Goal: Task Accomplishment & Management: Manage account settings

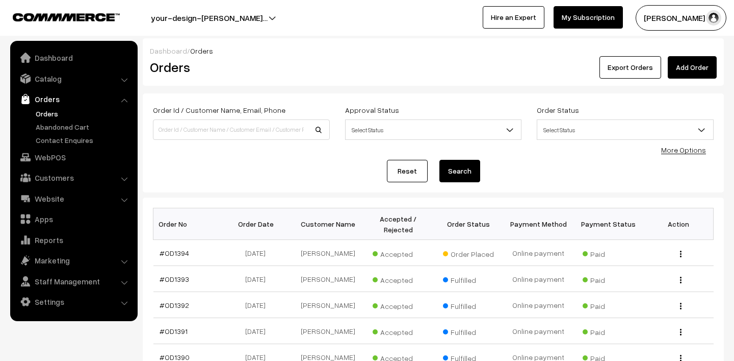
click at [47, 113] on link "Orders" at bounding box center [83, 113] width 101 height 11
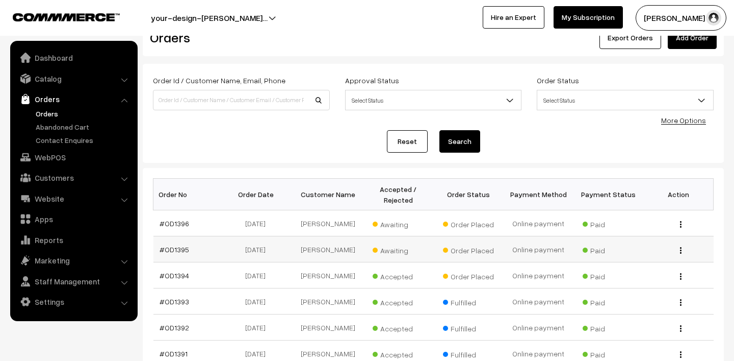
click at [396, 252] on span "Awaiting" at bounding box center [398, 248] width 51 height 13
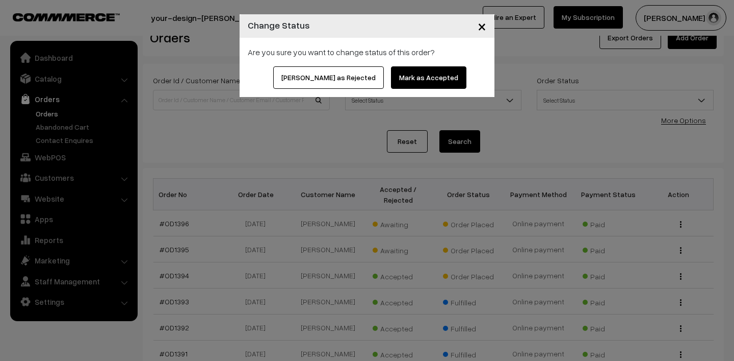
click at [421, 75] on button "Mark as Accepted" at bounding box center [428, 77] width 75 height 22
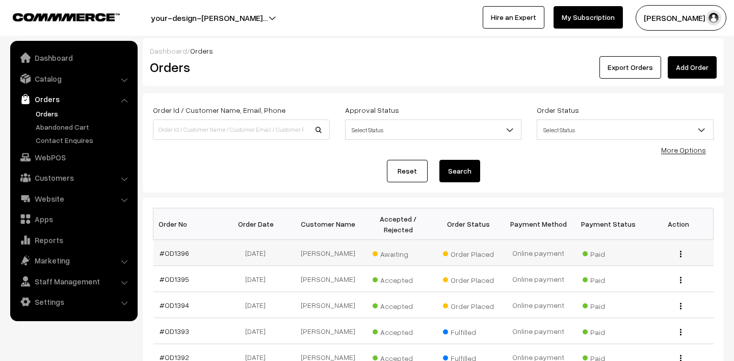
click at [392, 256] on span "Awaiting" at bounding box center [398, 252] width 51 height 13
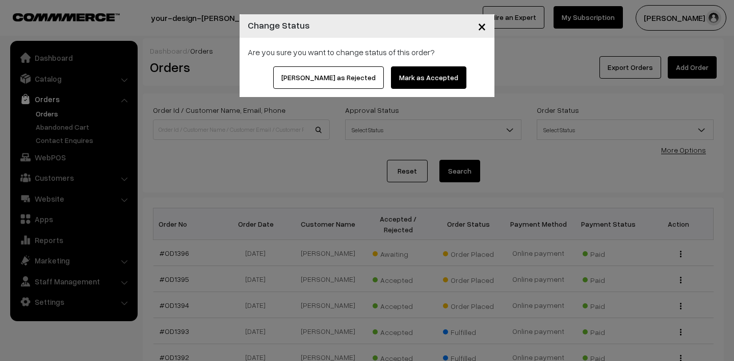
click at [422, 74] on button "Mark as Accepted" at bounding box center [428, 77] width 75 height 22
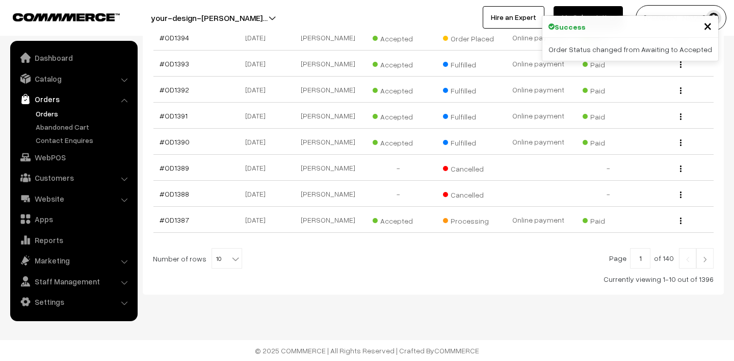
scroll to position [155, 0]
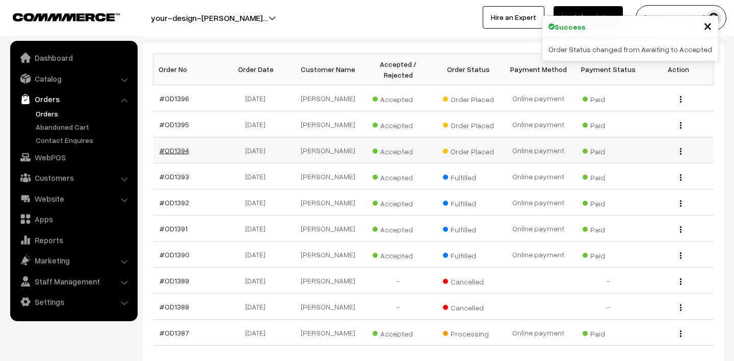
click at [184, 149] on link "#OD1394" at bounding box center [175, 150] width 30 height 9
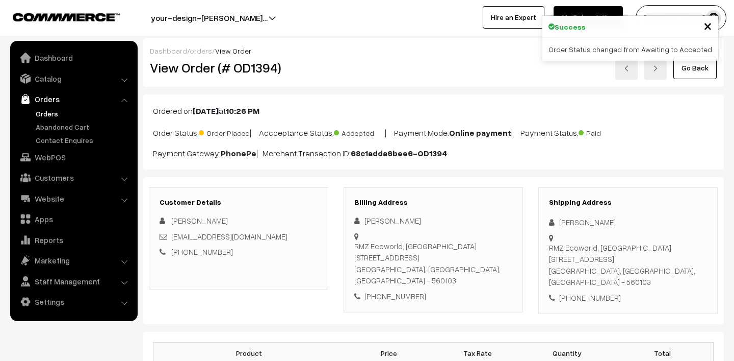
scroll to position [181, 0]
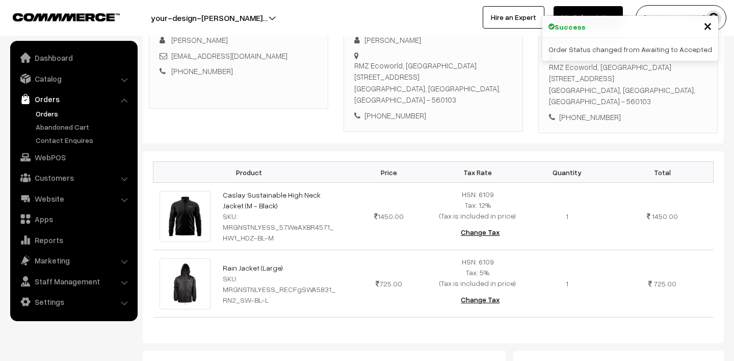
click at [45, 114] on link "Orders" at bounding box center [83, 113] width 101 height 11
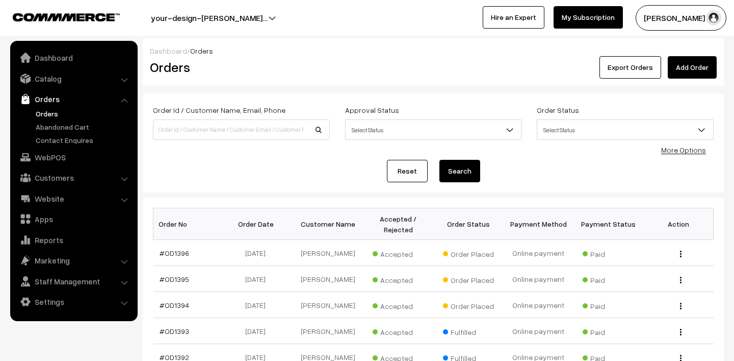
scroll to position [195, 0]
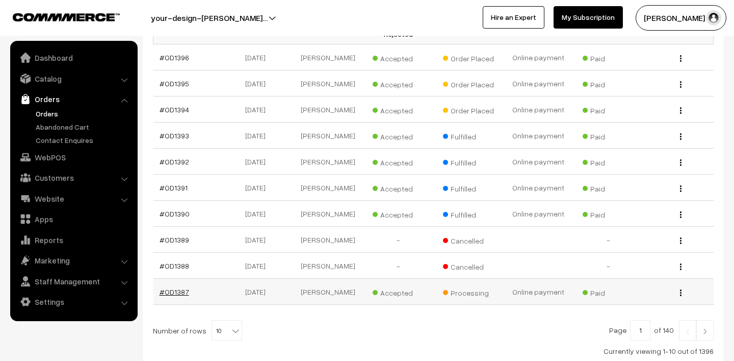
click at [176, 289] on link "#OD1387" at bounding box center [175, 291] width 30 height 9
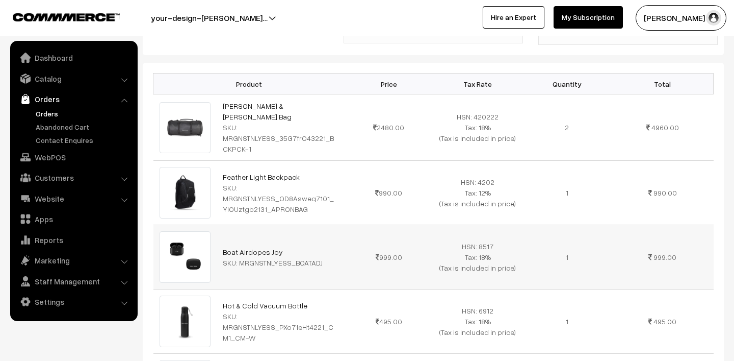
scroll to position [267, 0]
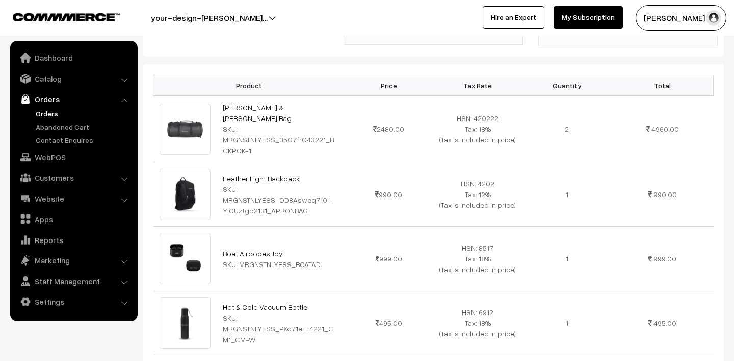
click at [50, 118] on link "Orders" at bounding box center [83, 113] width 101 height 11
